Goal: Task Accomplishment & Management: Manage account settings

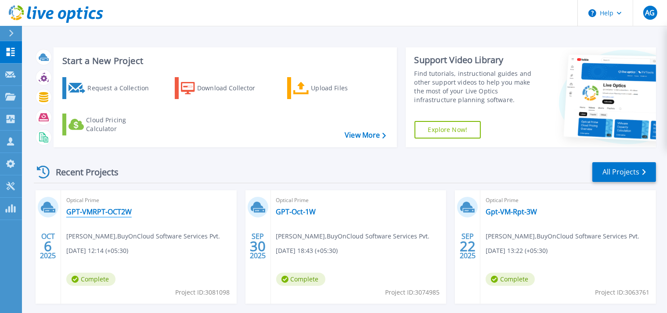
click at [109, 213] on link "GPT-VMRPT-OCT2W" at bounding box center [98, 212] width 65 height 9
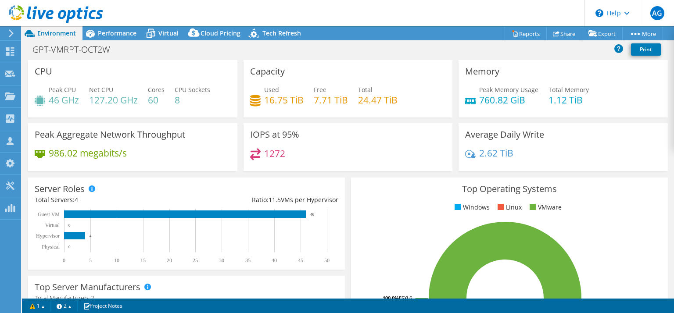
select select "USD"
click at [526, 36] on link "Reports" at bounding box center [526, 34] width 42 height 14
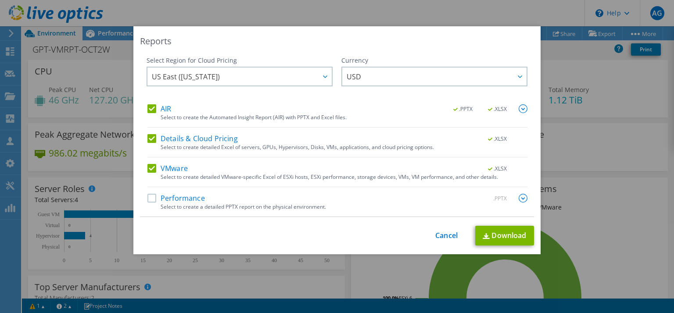
click at [149, 201] on label "Performance" at bounding box center [177, 198] width 58 height 9
click at [0, 0] on input "Performance" at bounding box center [0, 0] width 0 height 0
click at [149, 171] on label "VMware" at bounding box center [168, 168] width 40 height 9
click at [0, 0] on input "VMware" at bounding box center [0, 0] width 0 height 0
click at [148, 136] on label "Details & Cloud Pricing" at bounding box center [193, 138] width 90 height 9
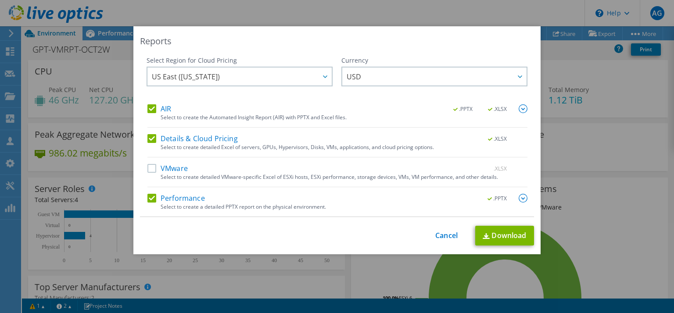
click at [0, 0] on input "Details & Cloud Pricing" at bounding box center [0, 0] width 0 height 0
click at [148, 110] on label "AIR" at bounding box center [160, 108] width 24 height 9
click at [0, 0] on input "AIR" at bounding box center [0, 0] width 0 height 0
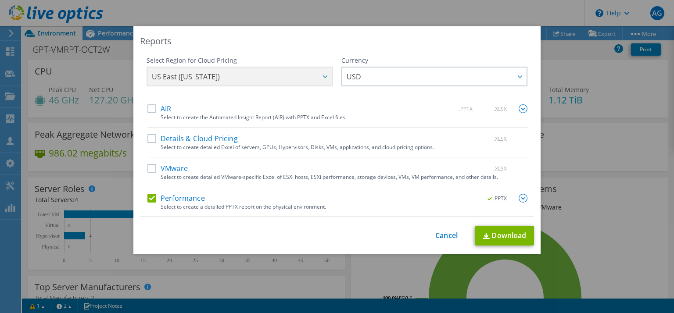
click at [519, 198] on img at bounding box center [523, 198] width 9 height 9
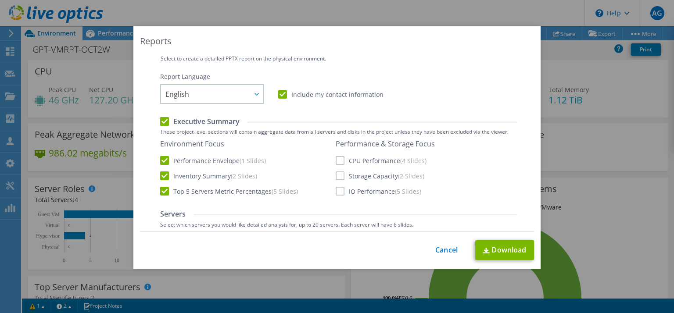
scroll to position [163, 0]
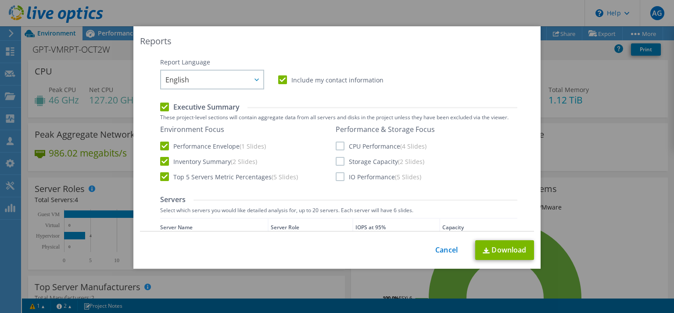
click at [336, 145] on label "CPU Performance (4 Slides)" at bounding box center [381, 146] width 91 height 9
click at [0, 0] on input "CPU Performance (4 Slides)" at bounding box center [0, 0] width 0 height 0
click at [338, 161] on label "Storage Capacity (2 Slides)" at bounding box center [380, 161] width 89 height 9
click at [0, 0] on input "Storage Capacity (2 Slides)" at bounding box center [0, 0] width 0 height 0
click at [336, 177] on label "IO Performance (5 Slides)" at bounding box center [379, 177] width 86 height 9
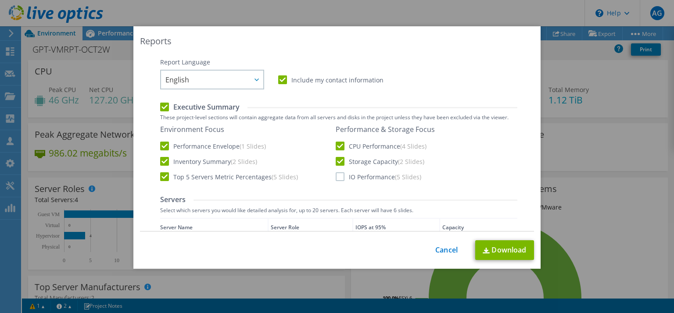
click at [0, 0] on input "IO Performance (5 Slides)" at bounding box center [0, 0] width 0 height 0
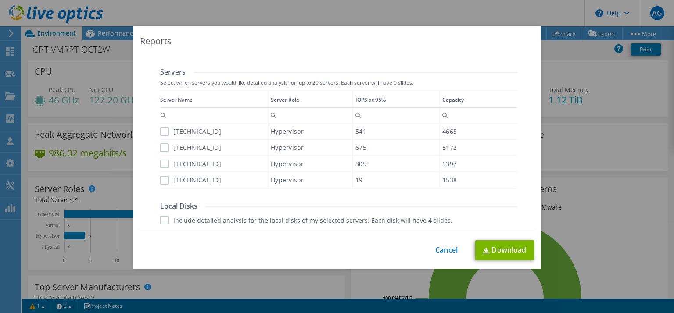
scroll to position [308, 0]
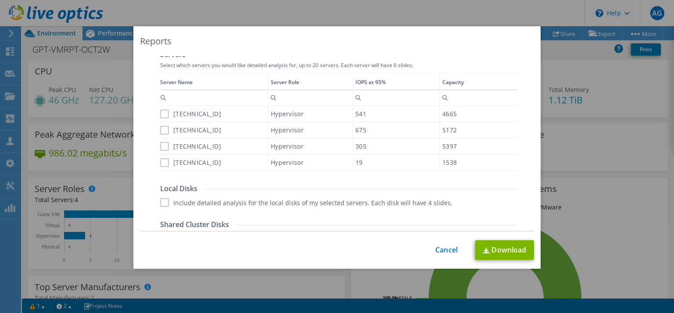
click at [162, 112] on label "192.168.101.38" at bounding box center [190, 114] width 61 height 9
click at [0, 0] on input "192.168.101.38" at bounding box center [0, 0] width 0 height 0
click at [163, 130] on label "192.168.101.224" at bounding box center [190, 130] width 61 height 9
click at [0, 0] on input "192.168.101.224" at bounding box center [0, 0] width 0 height 0
click at [160, 144] on label "192.168.101.62" at bounding box center [190, 146] width 61 height 9
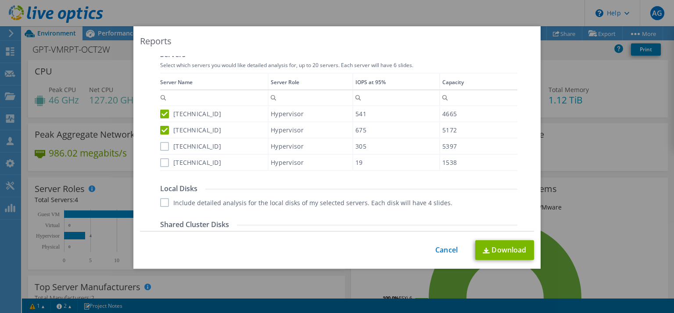
click at [0, 0] on input "192.168.101.62" at bounding box center [0, 0] width 0 height 0
click at [161, 162] on label "192.168.101.24" at bounding box center [190, 162] width 61 height 9
click at [0, 0] on input "192.168.101.24" at bounding box center [0, 0] width 0 height 0
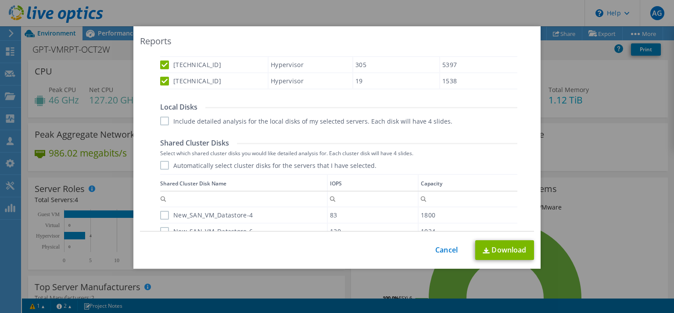
scroll to position [409, 0]
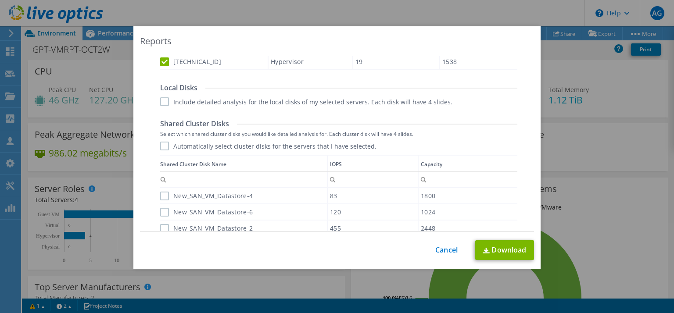
click at [160, 103] on label "Include detailed analysis for the local disks of my selected servers. Each disk…" at bounding box center [306, 101] width 292 height 9
click at [0, 0] on input "Include detailed analysis for the local disks of my selected servers. Each disk…" at bounding box center [0, 0] width 0 height 0
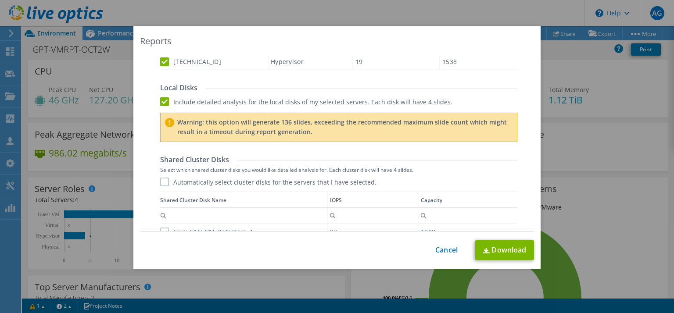
click at [160, 182] on label "Automatically select cluster disks for the servers that I have selected." at bounding box center [268, 182] width 216 height 9
click at [0, 0] on input "Automatically select cluster disks for the servers that I have selected." at bounding box center [0, 0] width 0 height 0
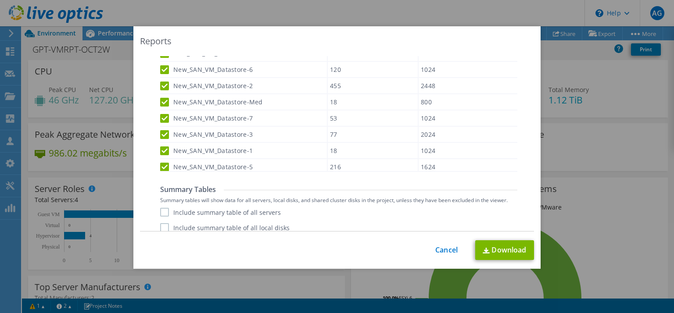
scroll to position [610, 0]
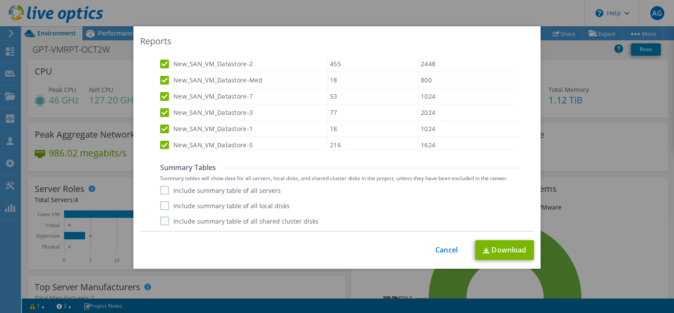
click at [163, 190] on label "Include summary table of all servers" at bounding box center [220, 190] width 121 height 9
click at [0, 0] on input "Include summary table of all servers" at bounding box center [0, 0] width 0 height 0
click at [164, 206] on label "Include summary table of all local disks" at bounding box center [225, 206] width 130 height 9
click at [0, 0] on input "Include summary table of all local disks" at bounding box center [0, 0] width 0 height 0
click at [162, 222] on label "Include summary table of all shared cluster disks" at bounding box center [239, 221] width 158 height 9
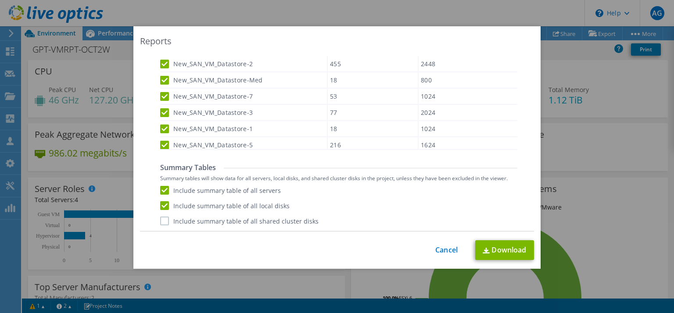
click at [0, 0] on input "Include summary table of all shared cluster disks" at bounding box center [0, 0] width 0 height 0
click at [494, 247] on link "Download" at bounding box center [504, 251] width 59 height 20
click at [448, 249] on link "Cancel" at bounding box center [447, 250] width 22 height 8
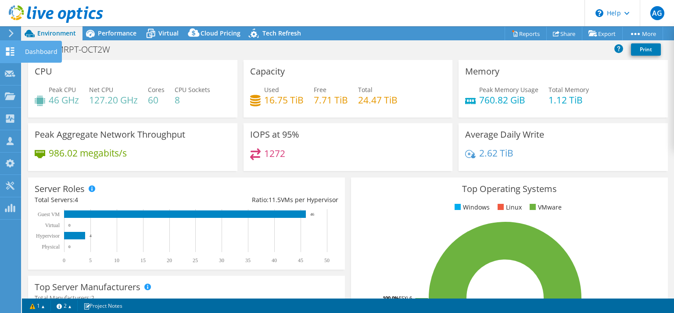
click at [8, 52] on icon at bounding box center [10, 51] width 11 height 8
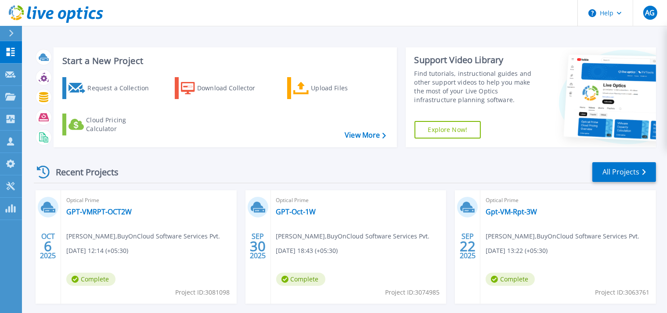
scroll to position [173, 0]
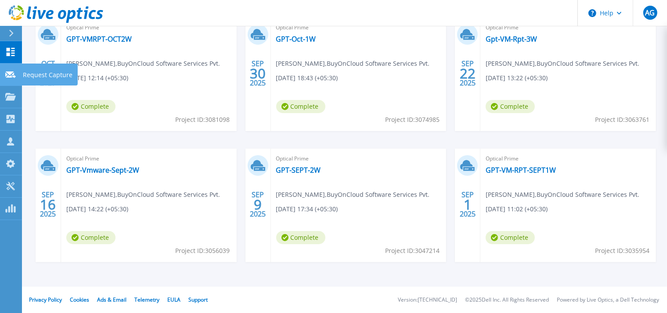
click at [9, 75] on icon at bounding box center [10, 75] width 11 height 7
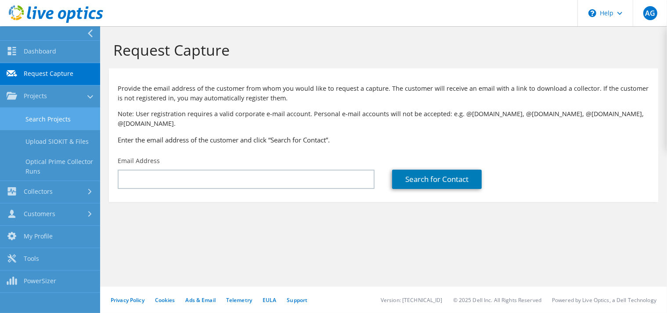
click at [63, 118] on link "Search Projects" at bounding box center [50, 119] width 100 height 22
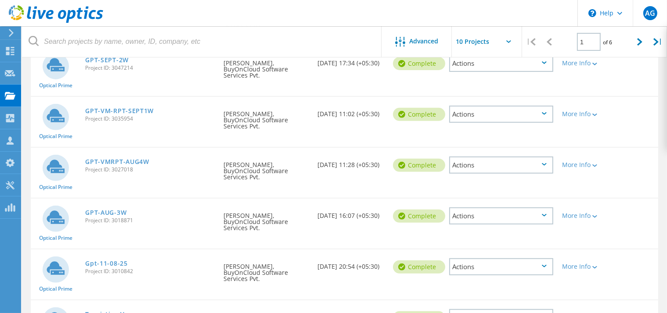
scroll to position [329, 0]
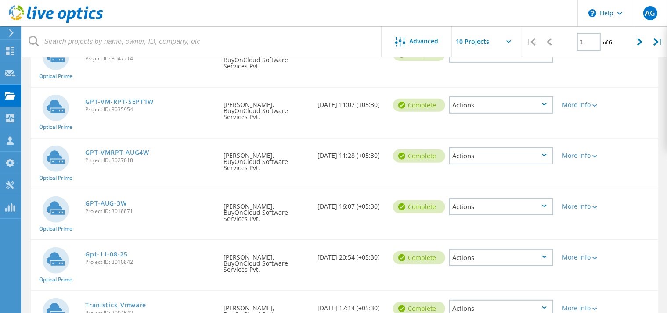
click at [548, 249] on div "Actions" at bounding box center [501, 257] width 104 height 17
click at [479, 272] on div "Delete" at bounding box center [501, 279] width 102 height 14
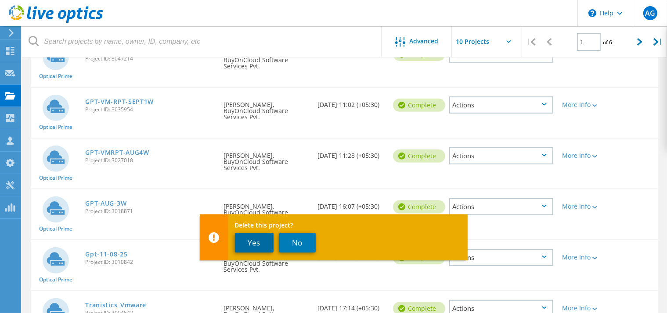
click at [253, 240] on button "Yes" at bounding box center [254, 243] width 39 height 20
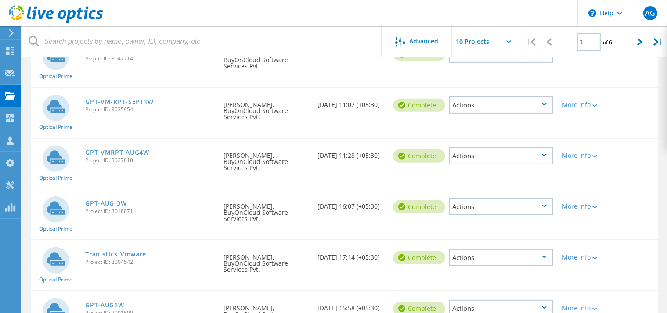
click at [542, 300] on div "Actions" at bounding box center [501, 308] width 104 height 17
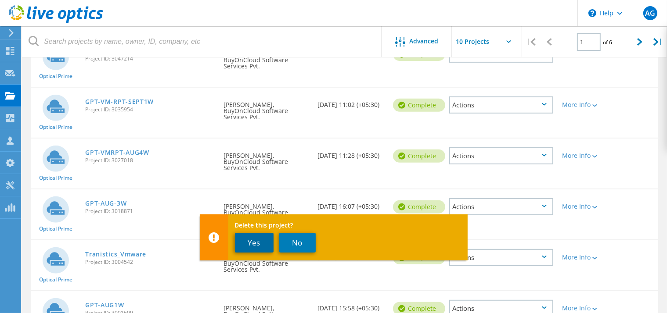
click at [255, 240] on button "Yes" at bounding box center [254, 243] width 39 height 20
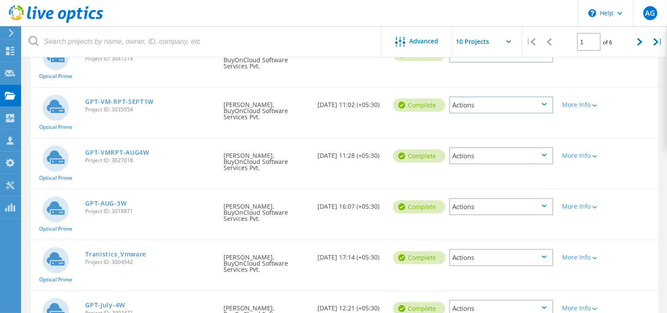
click at [544, 307] on icon at bounding box center [544, 308] width 5 height 3
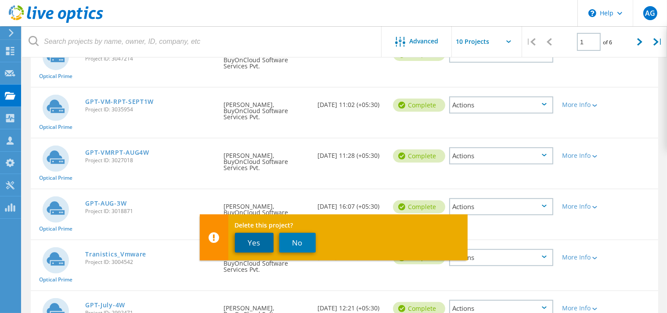
click at [245, 244] on button "Yes" at bounding box center [254, 243] width 39 height 20
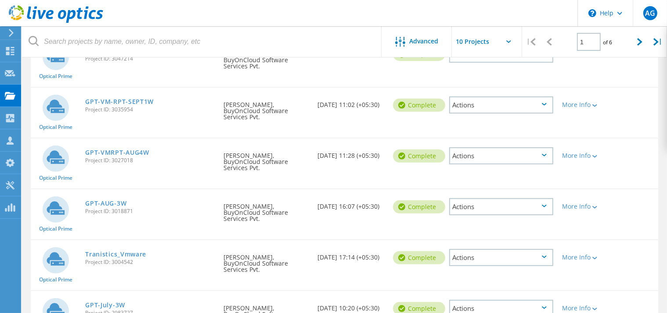
click at [545, 300] on div "Actions" at bounding box center [501, 308] width 104 height 17
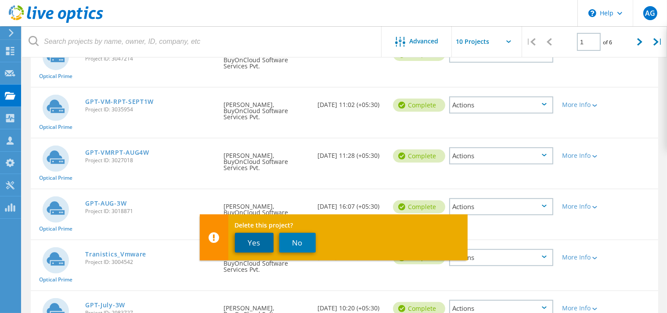
click at [259, 245] on button "Yes" at bounding box center [254, 243] width 39 height 20
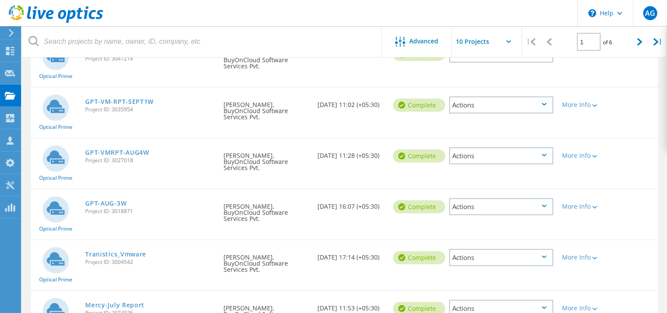
click at [544, 205] on icon at bounding box center [544, 206] width 5 height 3
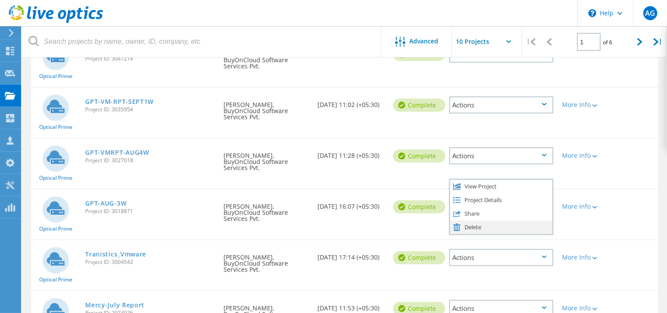
click at [479, 221] on div "Delete" at bounding box center [501, 228] width 102 height 14
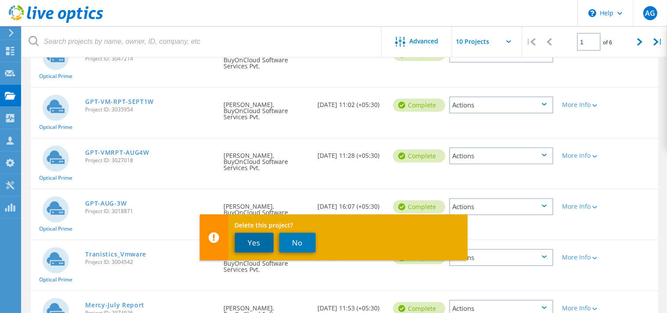
click at [261, 240] on button "Yes" at bounding box center [254, 243] width 39 height 20
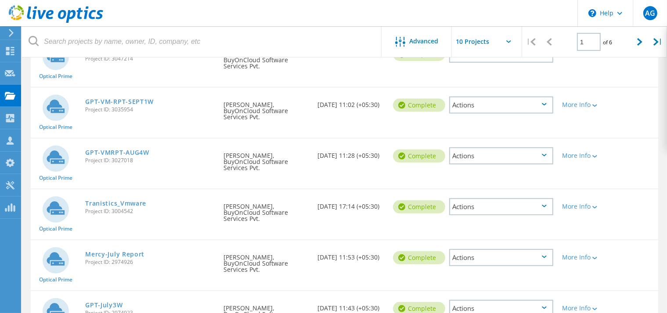
click at [547, 300] on div "Actions" at bounding box center [501, 308] width 104 height 17
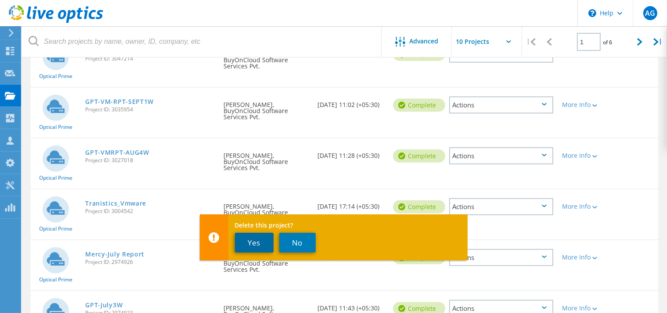
click at [257, 245] on button "Yes" at bounding box center [254, 243] width 39 height 20
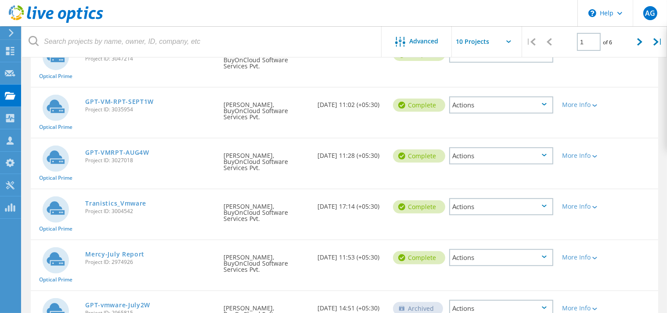
click at [545, 154] on icon at bounding box center [544, 155] width 5 height 3
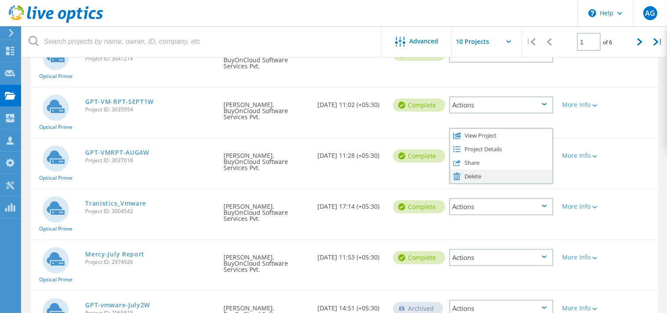
click at [473, 170] on div "Delete" at bounding box center [501, 177] width 102 height 14
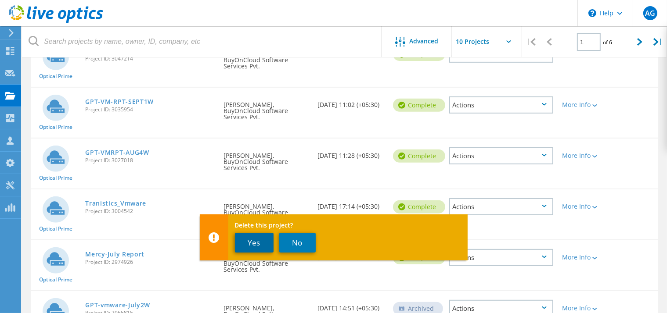
click at [261, 244] on button "Yes" at bounding box center [254, 243] width 39 height 20
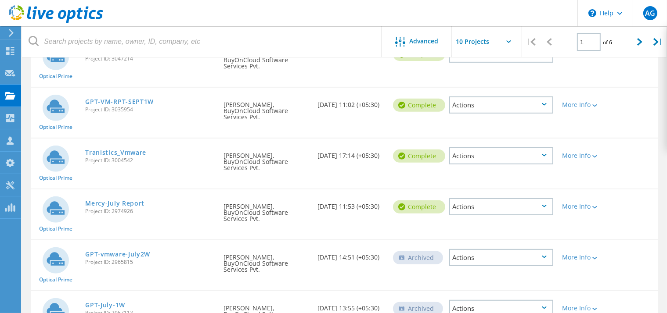
click at [542, 103] on icon at bounding box center [544, 104] width 5 height 3
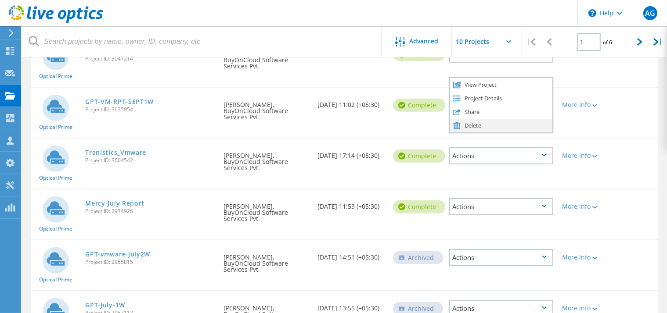
click at [467, 119] on div "Delete" at bounding box center [501, 126] width 102 height 14
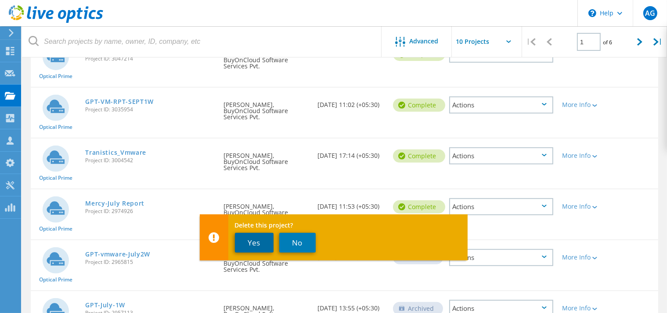
click at [261, 238] on button "Yes" at bounding box center [254, 243] width 39 height 20
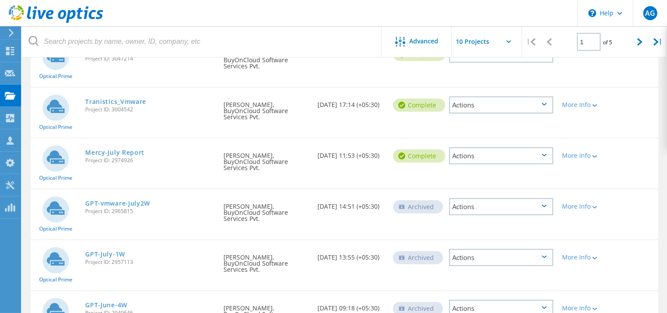
click at [544, 300] on div "Actions" at bounding box center [501, 308] width 104 height 17
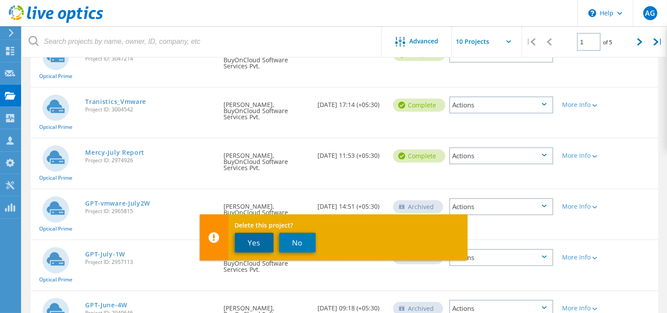
click at [263, 242] on button "Yes" at bounding box center [254, 243] width 39 height 20
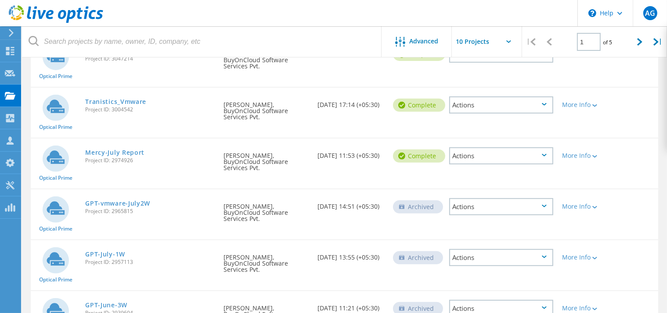
click at [546, 307] on icon at bounding box center [544, 308] width 5 height 3
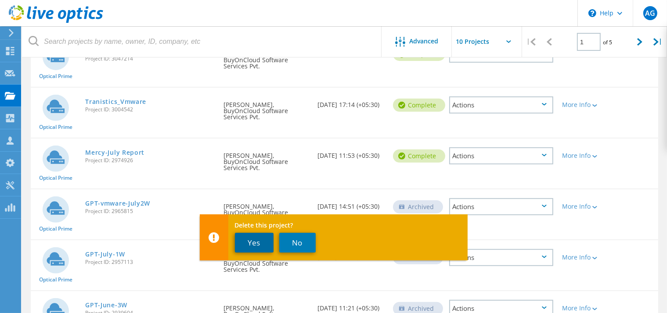
click at [259, 241] on button "Yes" at bounding box center [254, 243] width 39 height 20
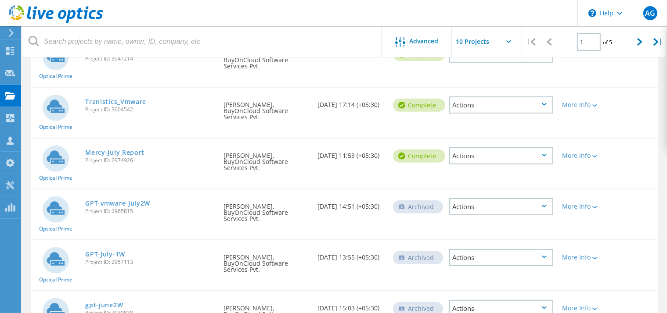
click at [544, 307] on icon at bounding box center [544, 308] width 5 height 3
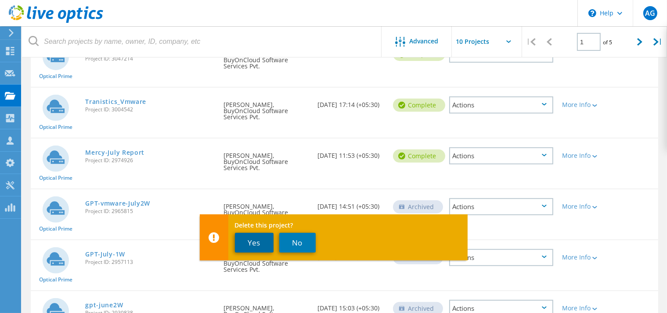
click at [257, 241] on button "Yes" at bounding box center [254, 243] width 39 height 20
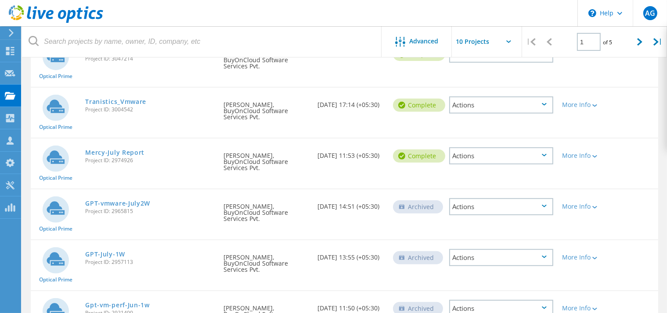
click at [547, 300] on div "Actions" at bounding box center [501, 308] width 104 height 17
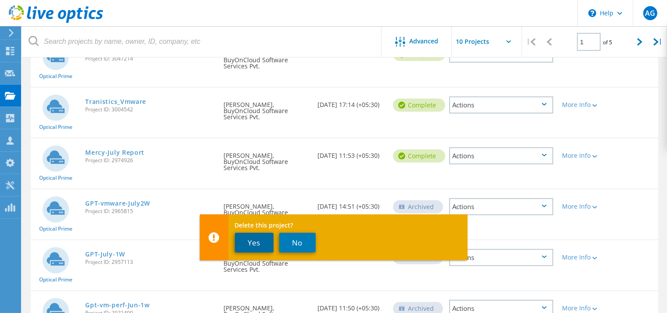
click at [264, 244] on button "Yes" at bounding box center [254, 243] width 39 height 20
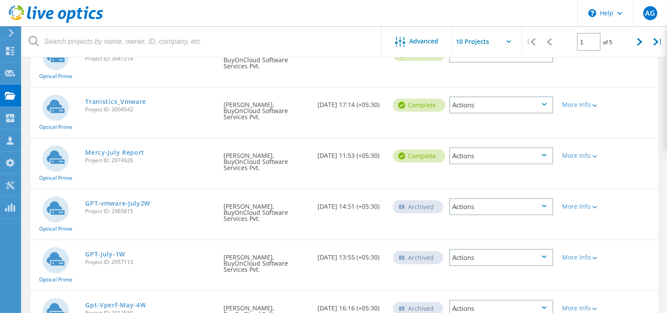
click at [543, 249] on div "Actions" at bounding box center [501, 257] width 104 height 17
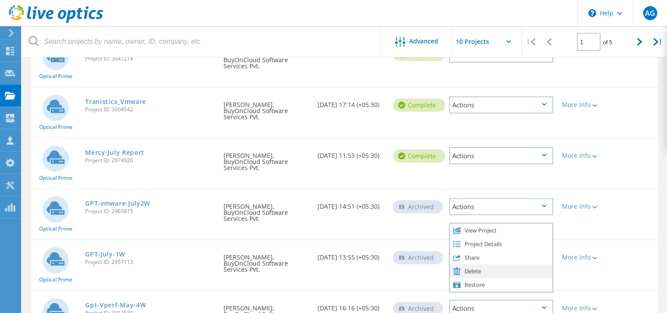
click at [478, 265] on div "Delete" at bounding box center [501, 272] width 102 height 14
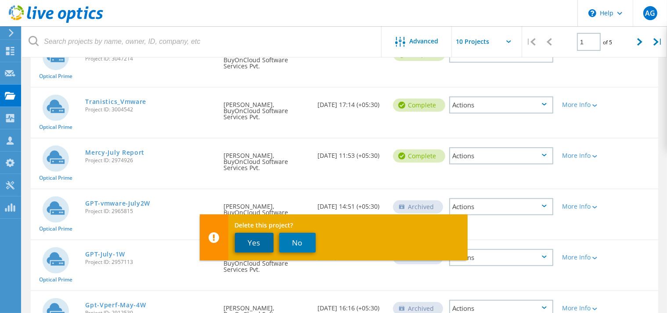
click at [260, 237] on button "Yes" at bounding box center [254, 243] width 39 height 20
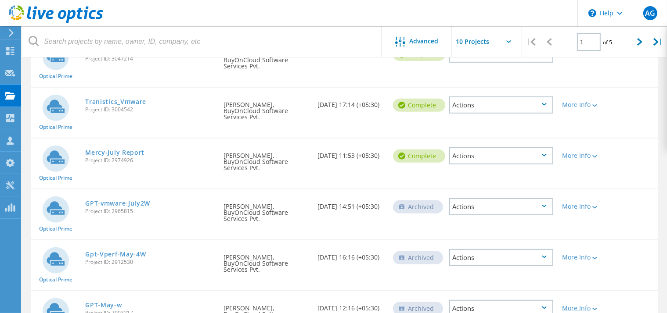
click at [596, 308] on icon at bounding box center [594, 309] width 5 height 3
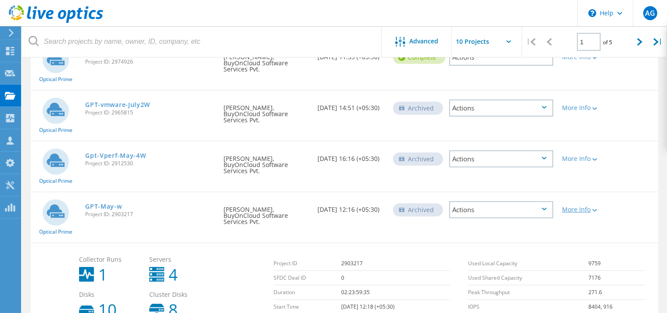
click at [596, 209] on icon at bounding box center [594, 210] width 5 height 3
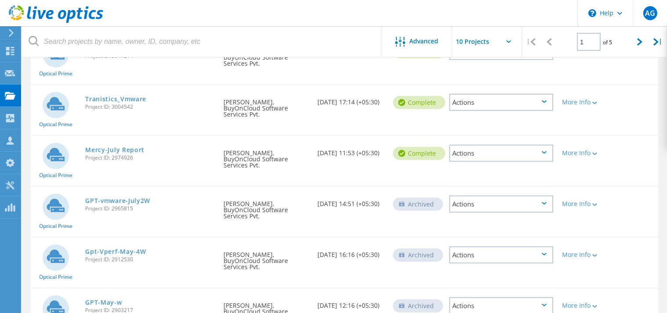
scroll to position [329, 0]
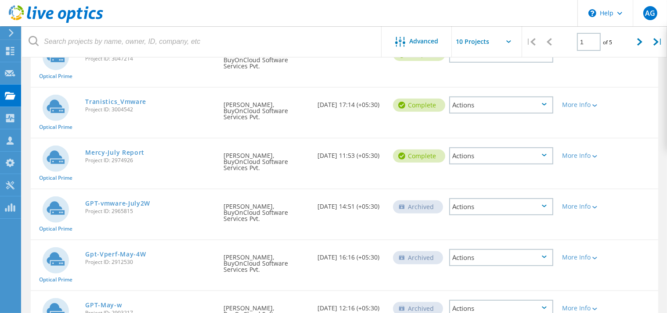
click at [544, 307] on icon at bounding box center [544, 308] width 5 height 3
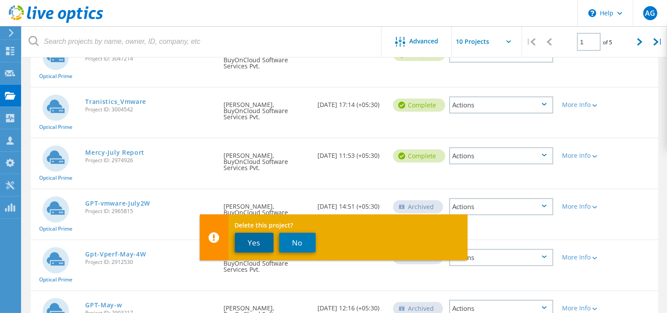
click at [245, 243] on button "Yes" at bounding box center [254, 243] width 39 height 20
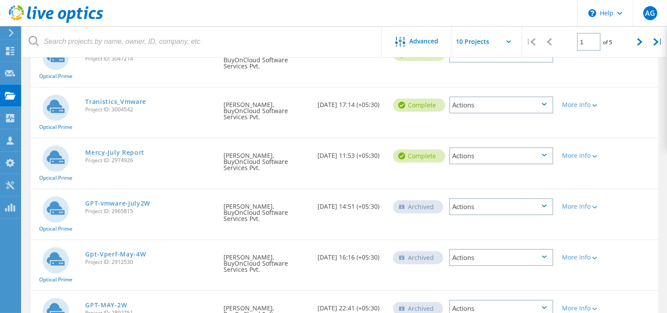
click at [542, 300] on div "Actions" at bounding box center [501, 308] width 104 height 17
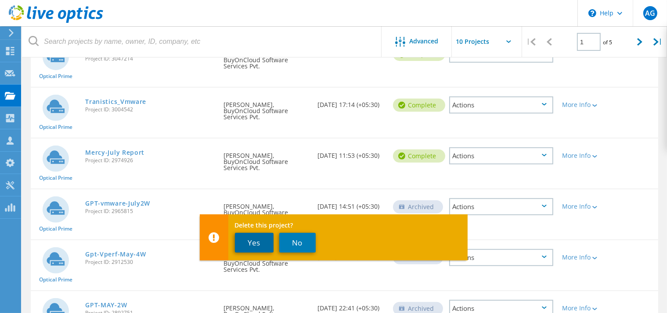
click at [256, 240] on button "Yes" at bounding box center [254, 243] width 39 height 20
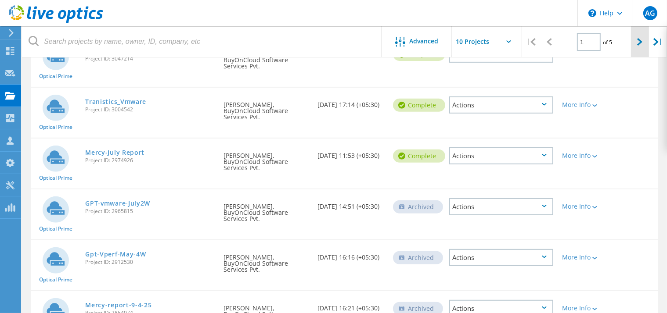
click at [636, 43] on div at bounding box center [640, 41] width 18 height 31
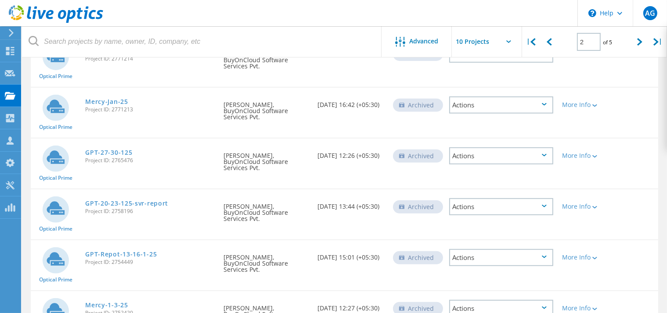
click at [547, 154] on icon at bounding box center [544, 155] width 5 height 3
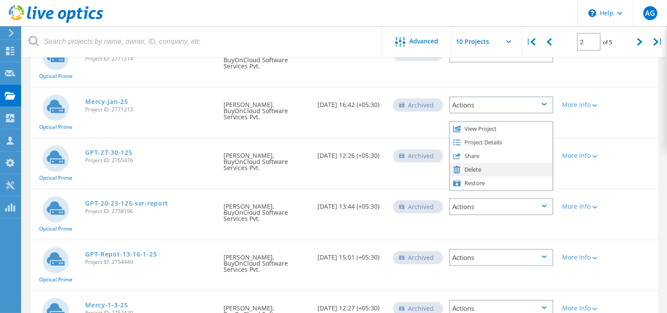
click at [480, 163] on div "Delete" at bounding box center [501, 170] width 102 height 14
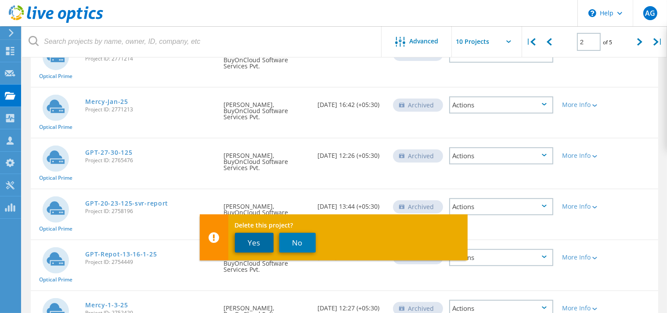
click at [245, 243] on button "Yes" at bounding box center [254, 243] width 39 height 20
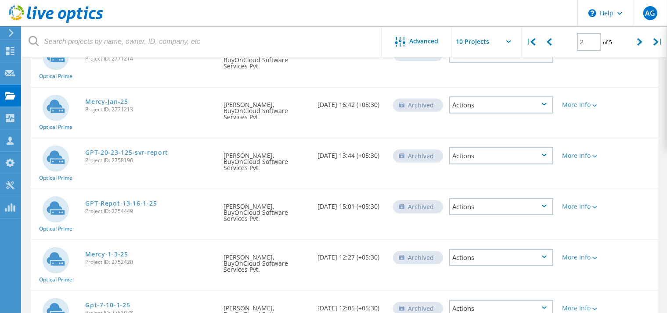
click at [549, 148] on div "Actions" at bounding box center [501, 156] width 104 height 17
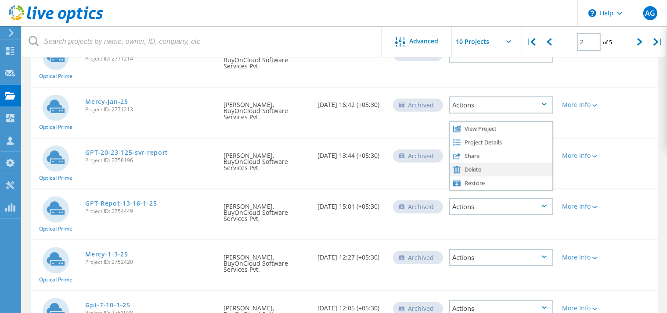
click at [473, 163] on div "Delete" at bounding box center [501, 170] width 102 height 14
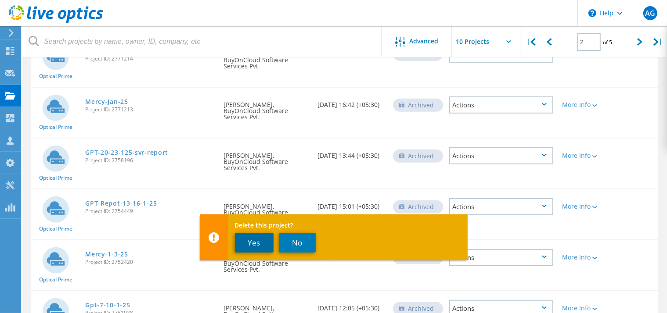
click at [255, 242] on button "Yes" at bounding box center [254, 243] width 39 height 20
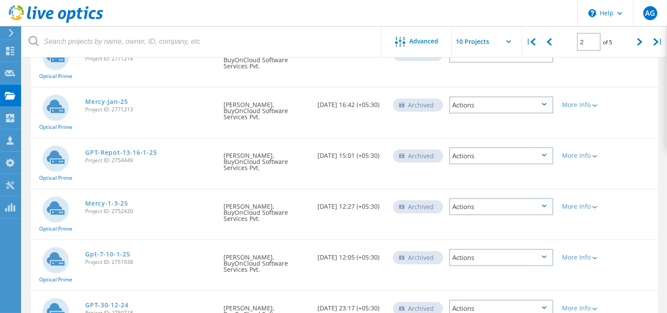
click at [544, 198] on div "Actions" at bounding box center [501, 206] width 104 height 17
click at [549, 249] on div "Actions" at bounding box center [501, 257] width 104 height 17
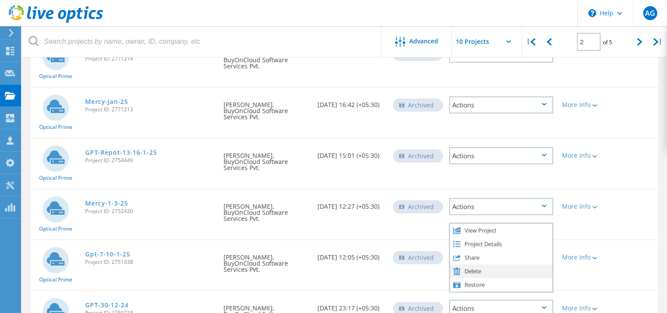
click at [470, 265] on div "Delete" at bounding box center [501, 272] width 102 height 14
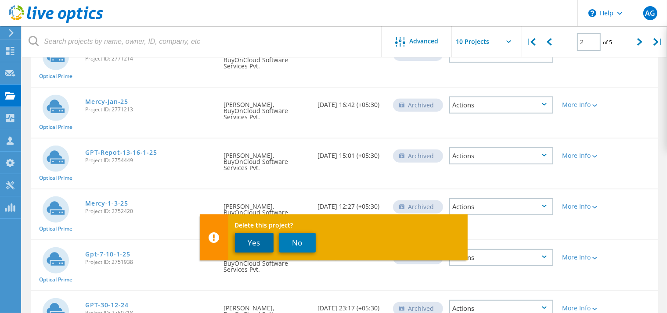
click at [259, 245] on button "Yes" at bounding box center [254, 243] width 39 height 20
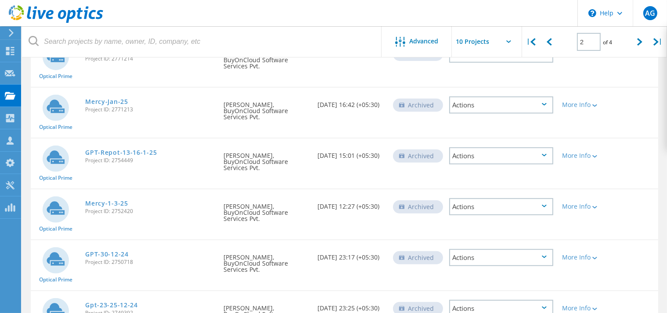
click at [543, 300] on div "Actions" at bounding box center [501, 308] width 104 height 17
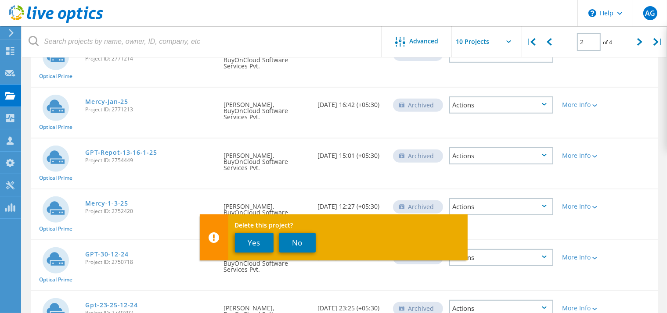
click at [478, 292] on div "Actions" at bounding box center [501, 309] width 113 height 35
click at [249, 241] on button "Yes" at bounding box center [254, 243] width 39 height 20
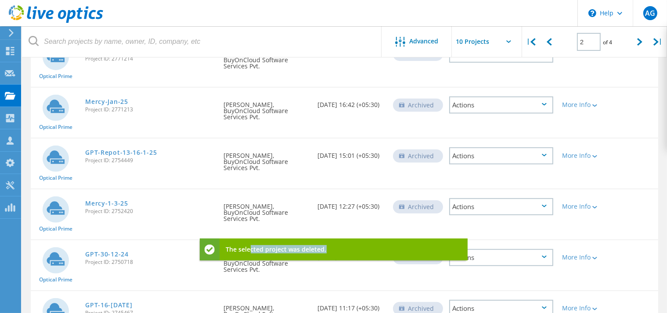
drag, startPoint x: 249, startPoint y: 241, endPoint x: 389, endPoint y: 246, distance: 141.0
click at [389, 246] on div "The selected project was deleted." at bounding box center [334, 250] width 268 height 22
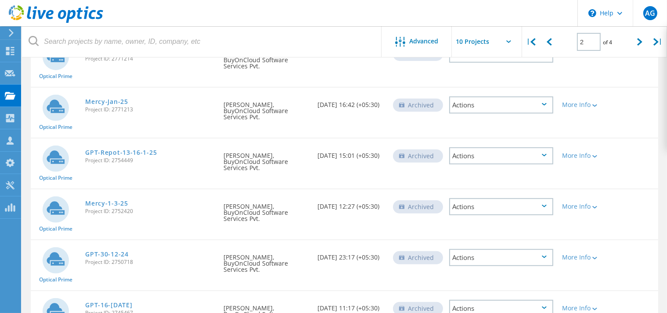
click at [537, 300] on div "Actions" at bounding box center [501, 308] width 104 height 17
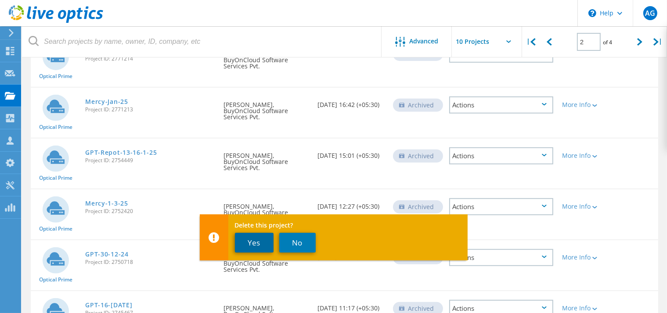
click at [264, 240] on button "Yes" at bounding box center [254, 243] width 39 height 20
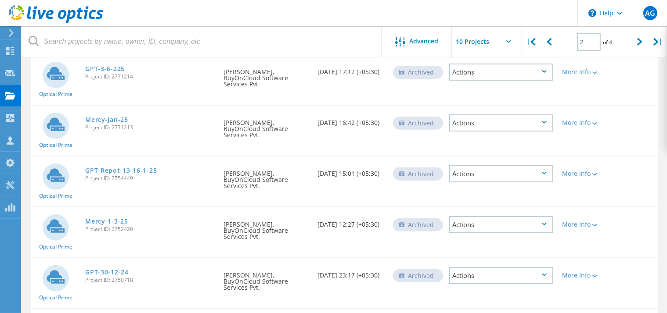
scroll to position [322, 0]
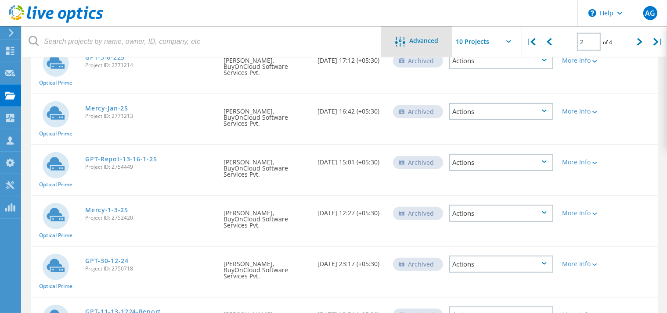
click at [418, 46] on div "Advanced" at bounding box center [417, 42] width 70 height 11
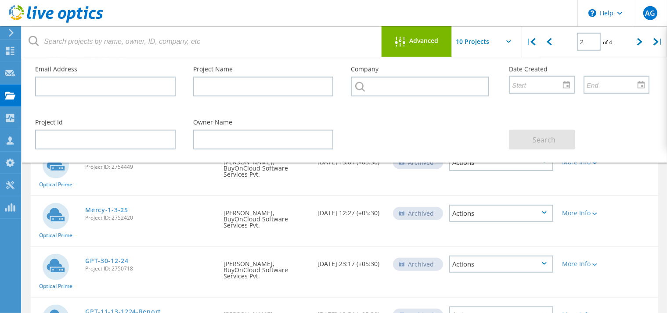
click at [418, 46] on div "Advanced" at bounding box center [417, 42] width 70 height 11
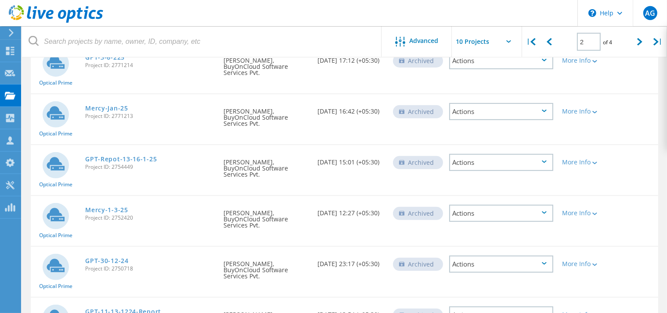
click at [545, 154] on div "Actions" at bounding box center [501, 162] width 104 height 17
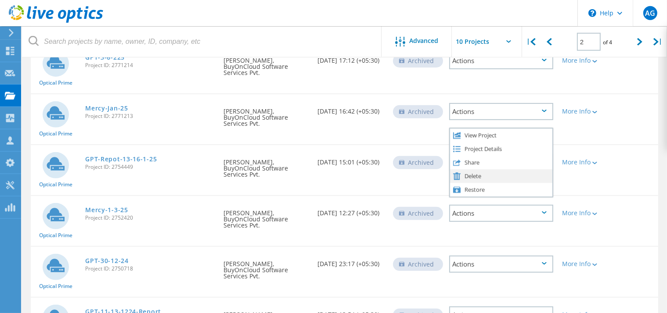
click at [466, 169] on div "Delete" at bounding box center [501, 176] width 102 height 14
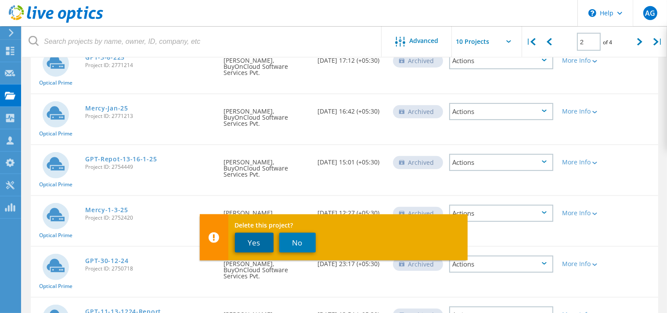
click at [251, 244] on button "Yes" at bounding box center [254, 243] width 39 height 20
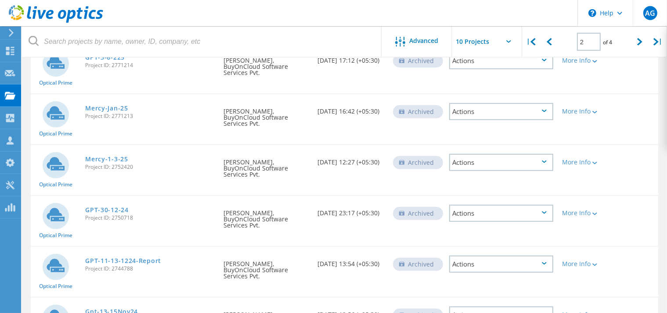
click at [544, 212] on icon at bounding box center [544, 213] width 5 height 3
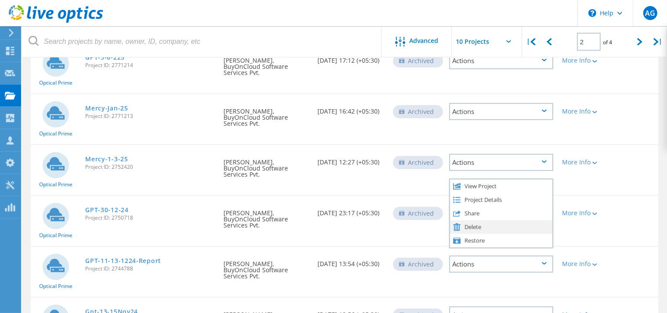
click at [479, 220] on div "Delete" at bounding box center [501, 227] width 102 height 14
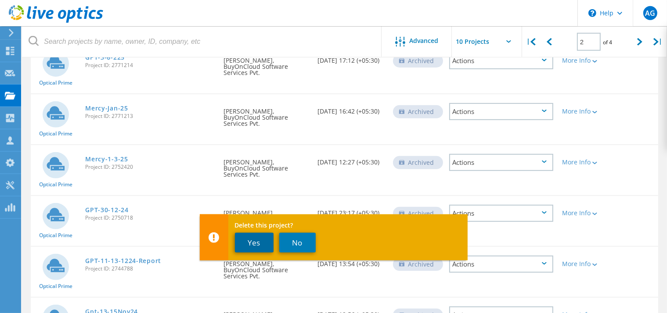
click at [242, 246] on button "Yes" at bounding box center [254, 243] width 39 height 20
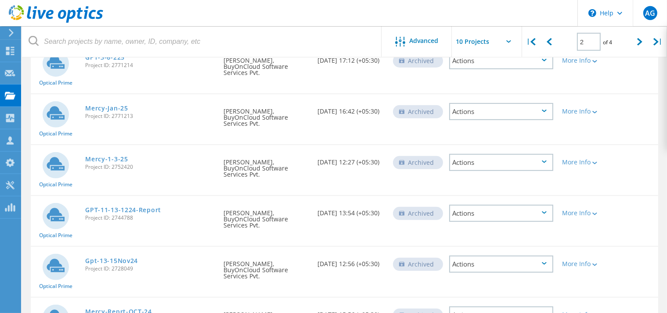
click at [542, 205] on div "Actions" at bounding box center [501, 213] width 104 height 17
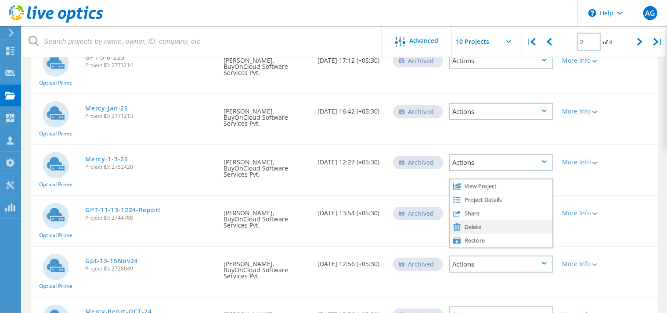
click at [493, 220] on div "Delete" at bounding box center [501, 227] width 102 height 14
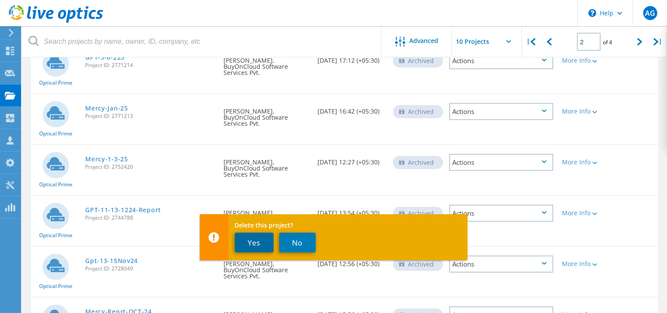
click at [259, 243] on button "Yes" at bounding box center [254, 243] width 39 height 20
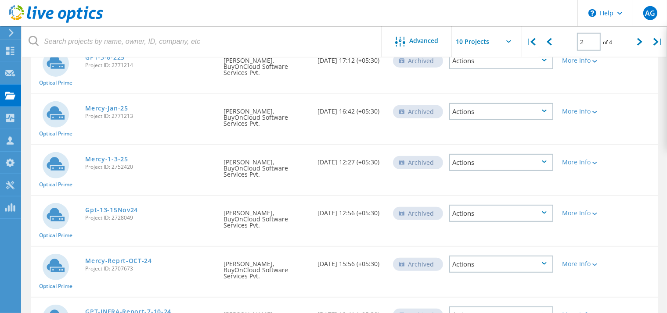
click at [517, 307] on div "Actions" at bounding box center [501, 315] width 104 height 17
click at [517, 307] on div "Actions View Project Project Details Share Delete Restore" at bounding box center [501, 315] width 104 height 17
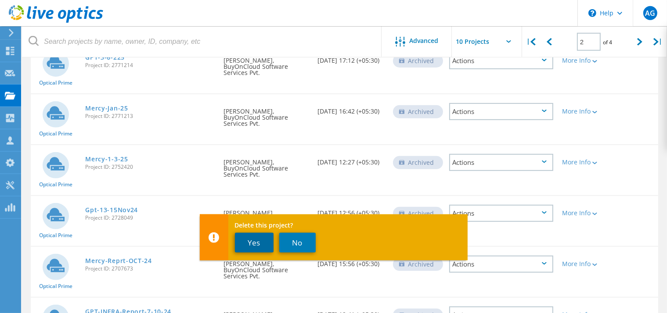
click at [263, 244] on button "Yes" at bounding box center [254, 243] width 39 height 20
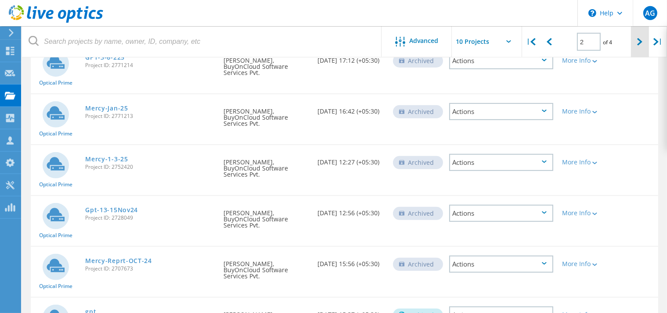
click at [638, 45] on icon at bounding box center [639, 41] width 5 height 7
type input "3"
click at [505, 45] on input "text" at bounding box center [496, 41] width 88 height 31
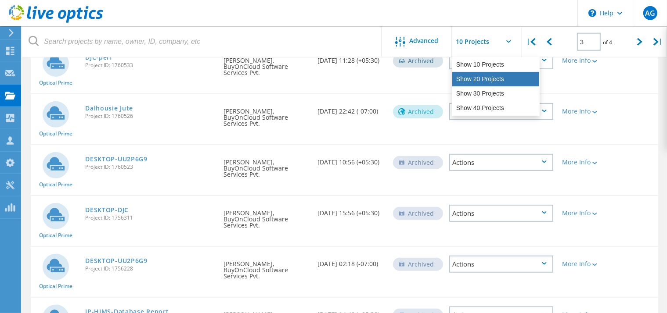
click at [485, 78] on div "Show 20 Projects" at bounding box center [495, 79] width 87 height 14
type input "Show 20 Projects"
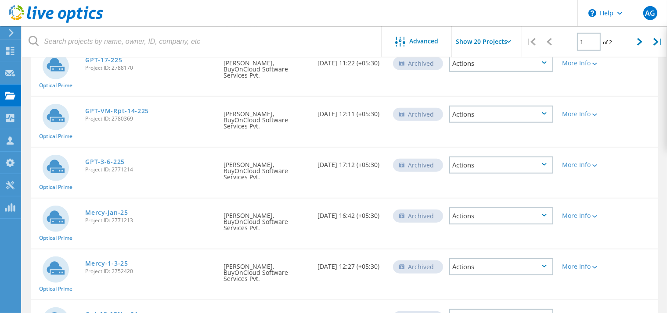
scroll to position [775, 0]
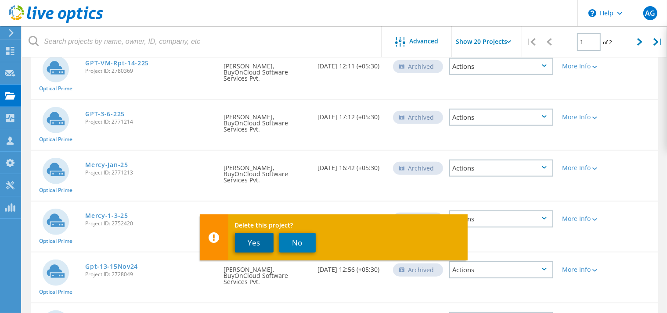
click at [261, 245] on button "Yes" at bounding box center [254, 243] width 39 height 20
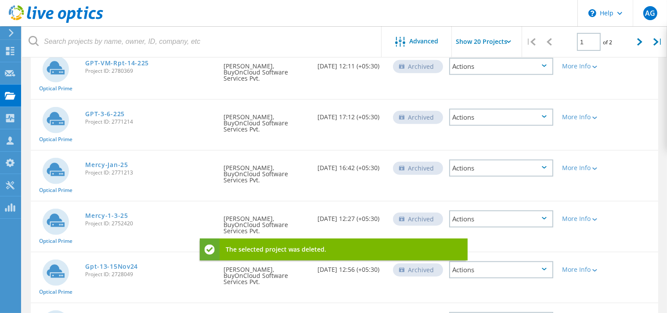
click at [542, 262] on div "Actions" at bounding box center [501, 270] width 104 height 17
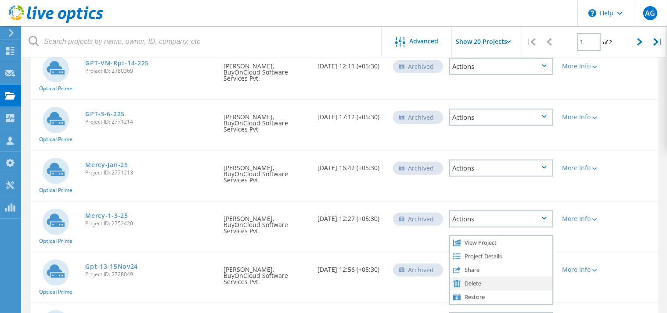
click at [463, 277] on div "Delete" at bounding box center [501, 284] width 102 height 14
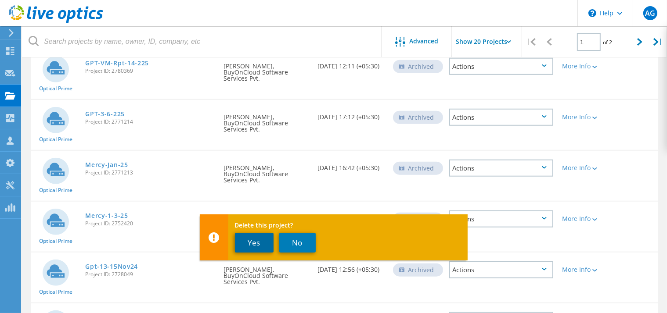
click at [260, 247] on button "Yes" at bounding box center [254, 243] width 39 height 20
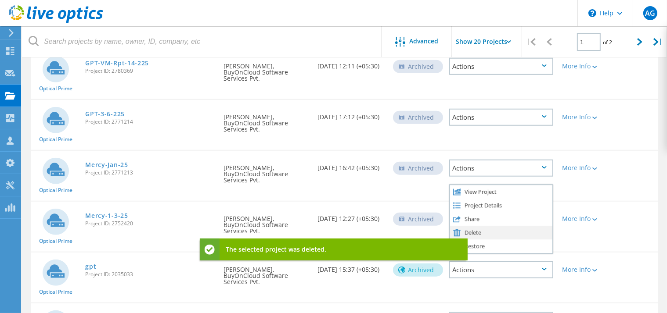
click at [482, 226] on div "Delete" at bounding box center [501, 233] width 102 height 14
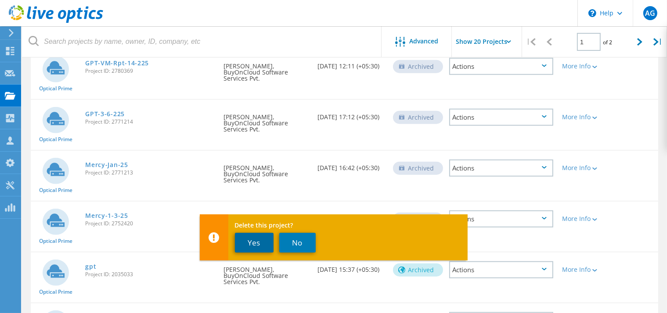
click at [256, 237] on button "Yes" at bounding box center [254, 243] width 39 height 20
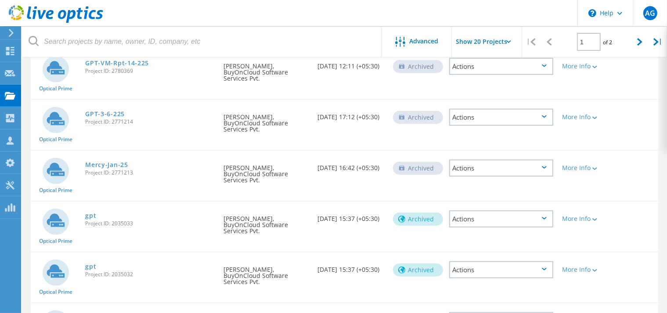
click at [538, 262] on div "Actions" at bounding box center [501, 270] width 104 height 17
click at [529, 211] on div "Actions" at bounding box center [501, 219] width 104 height 17
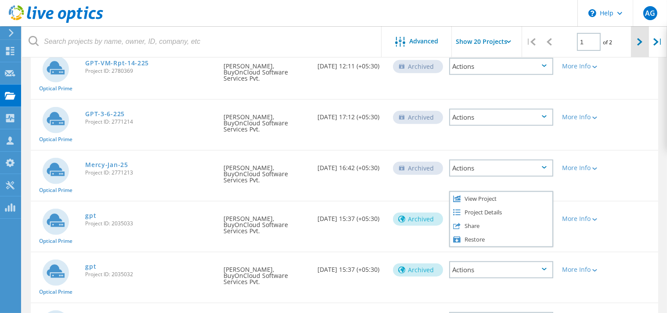
click at [641, 42] on icon at bounding box center [639, 41] width 5 height 7
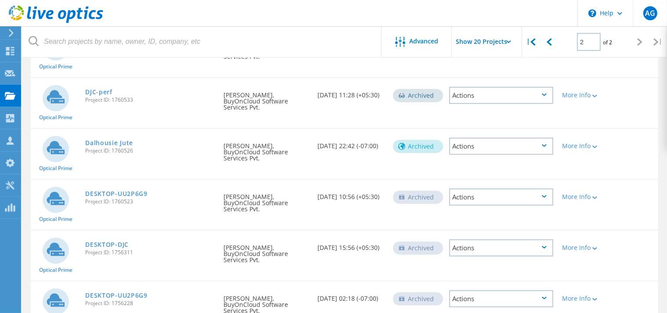
scroll to position [0, 0]
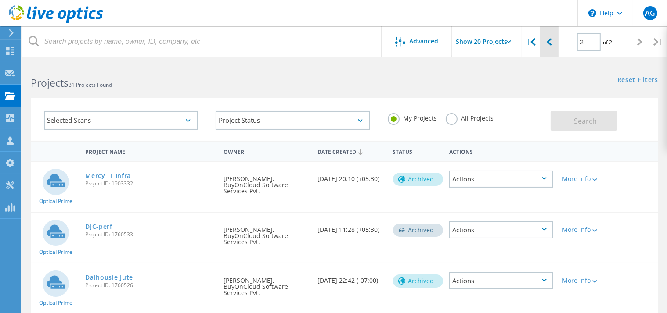
click at [551, 44] on icon at bounding box center [549, 41] width 5 height 7
type input "1"
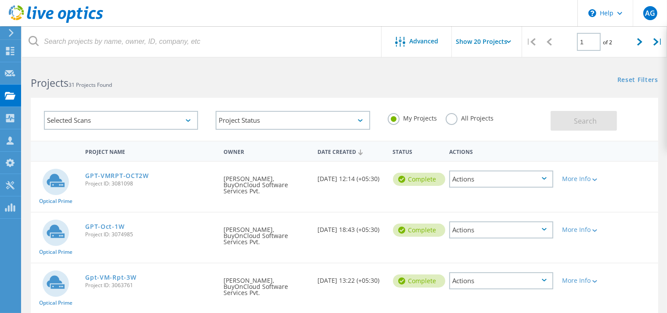
click at [511, 44] on input "Show 20 Projects" at bounding box center [496, 41] width 88 height 31
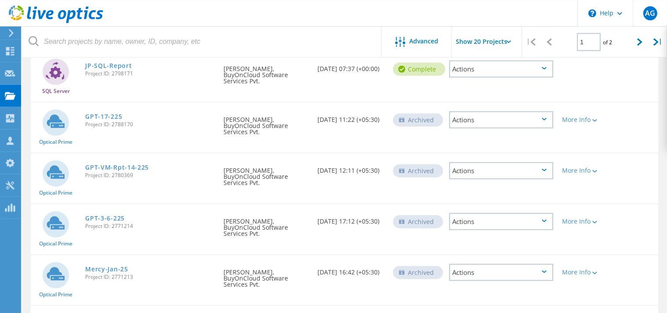
scroll to position [775, 0]
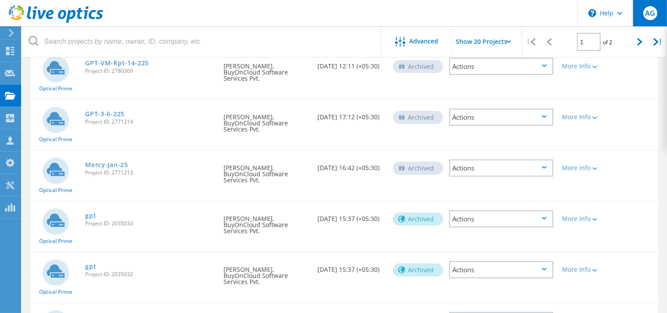
click at [648, 14] on span "AG" at bounding box center [650, 13] width 10 height 7
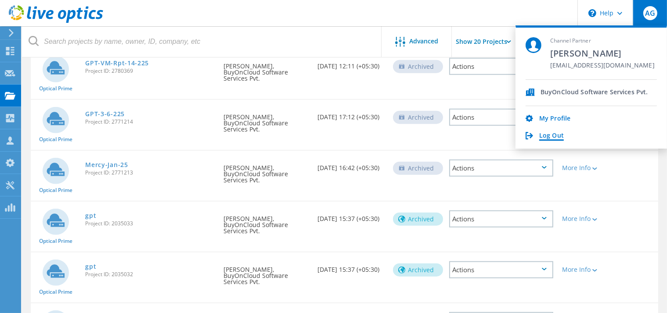
click at [550, 135] on link "Log Out" at bounding box center [551, 136] width 25 height 8
